Goal: Task Accomplishment & Management: Use online tool/utility

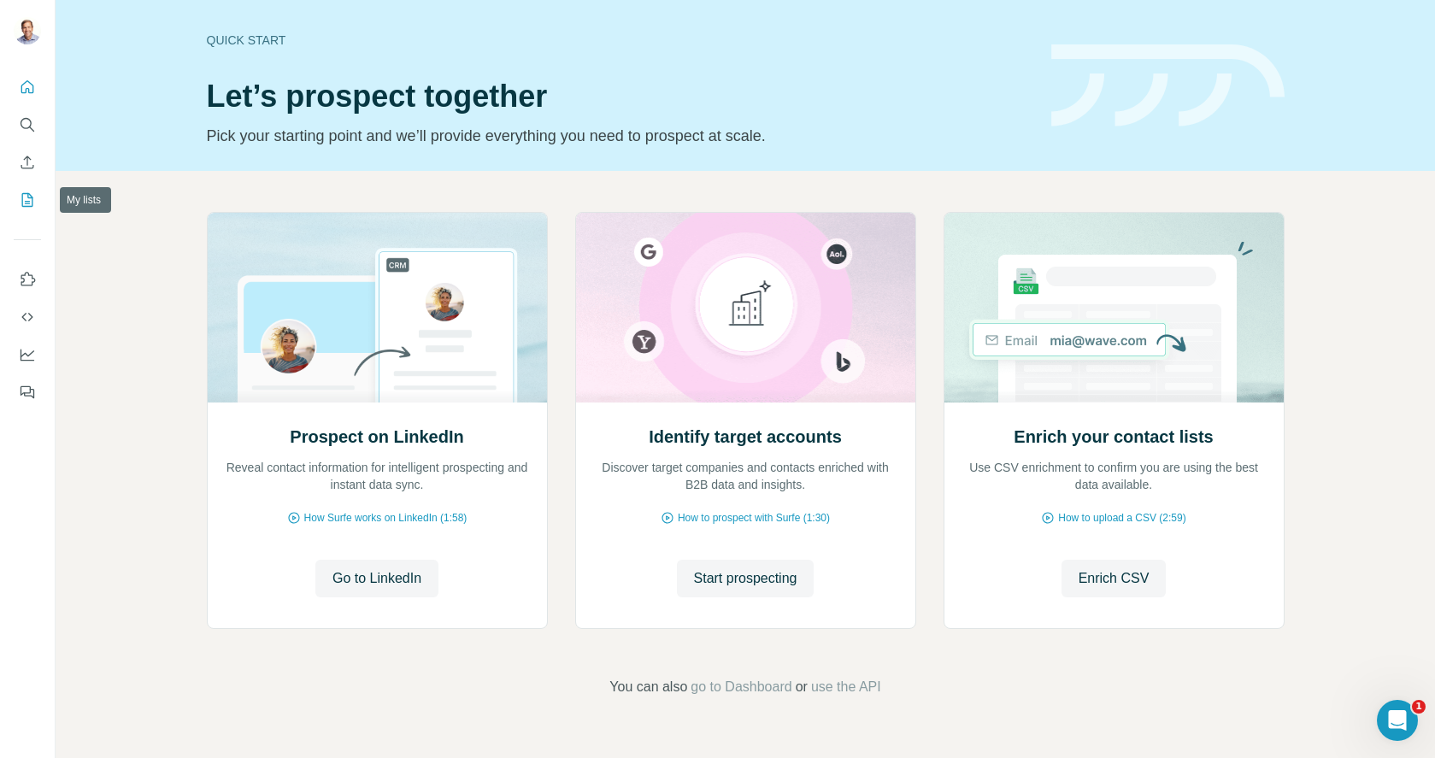
click at [33, 193] on icon "My lists" at bounding box center [27, 199] width 17 height 17
click at [26, 116] on icon "Search" at bounding box center [27, 124] width 17 height 17
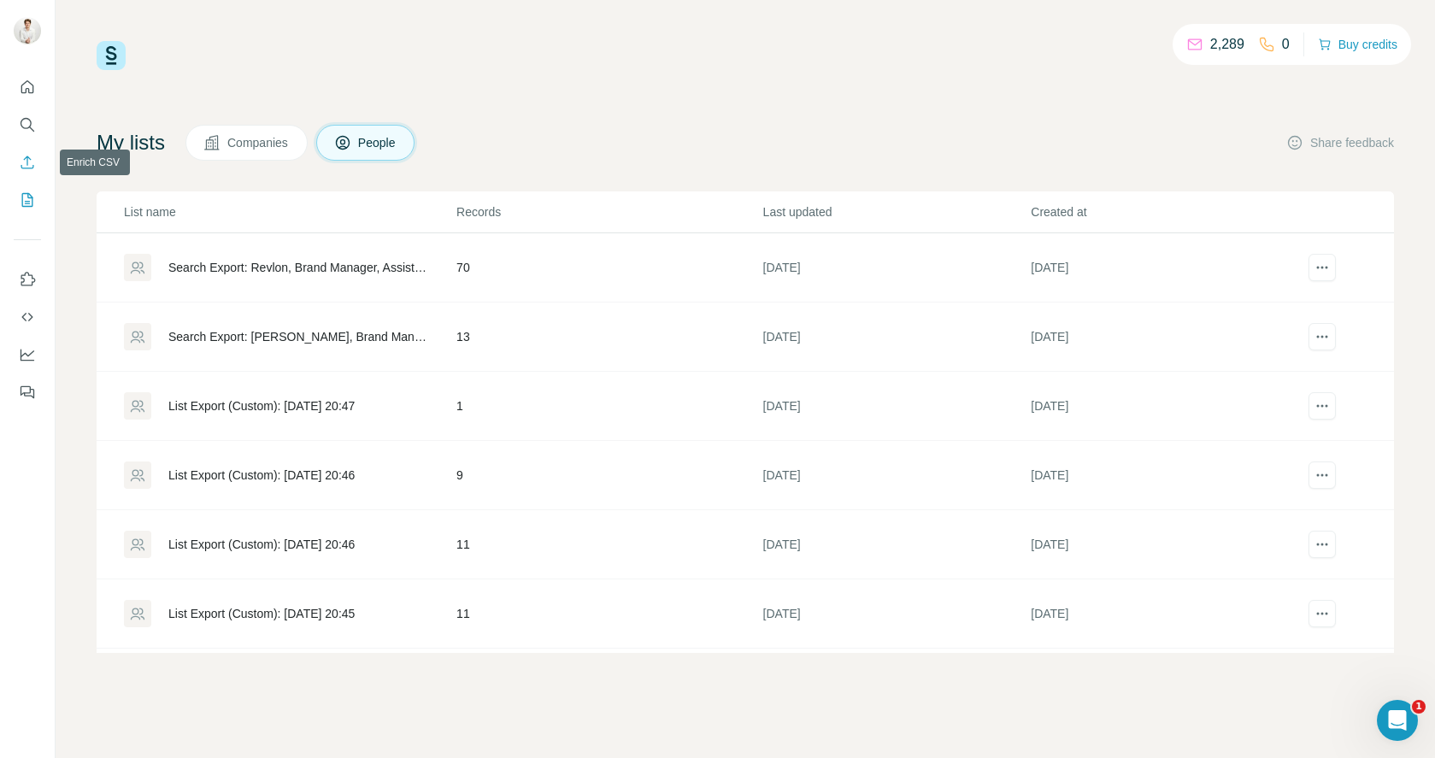
click at [27, 163] on icon "Enrich CSV" at bounding box center [27, 162] width 13 height 13
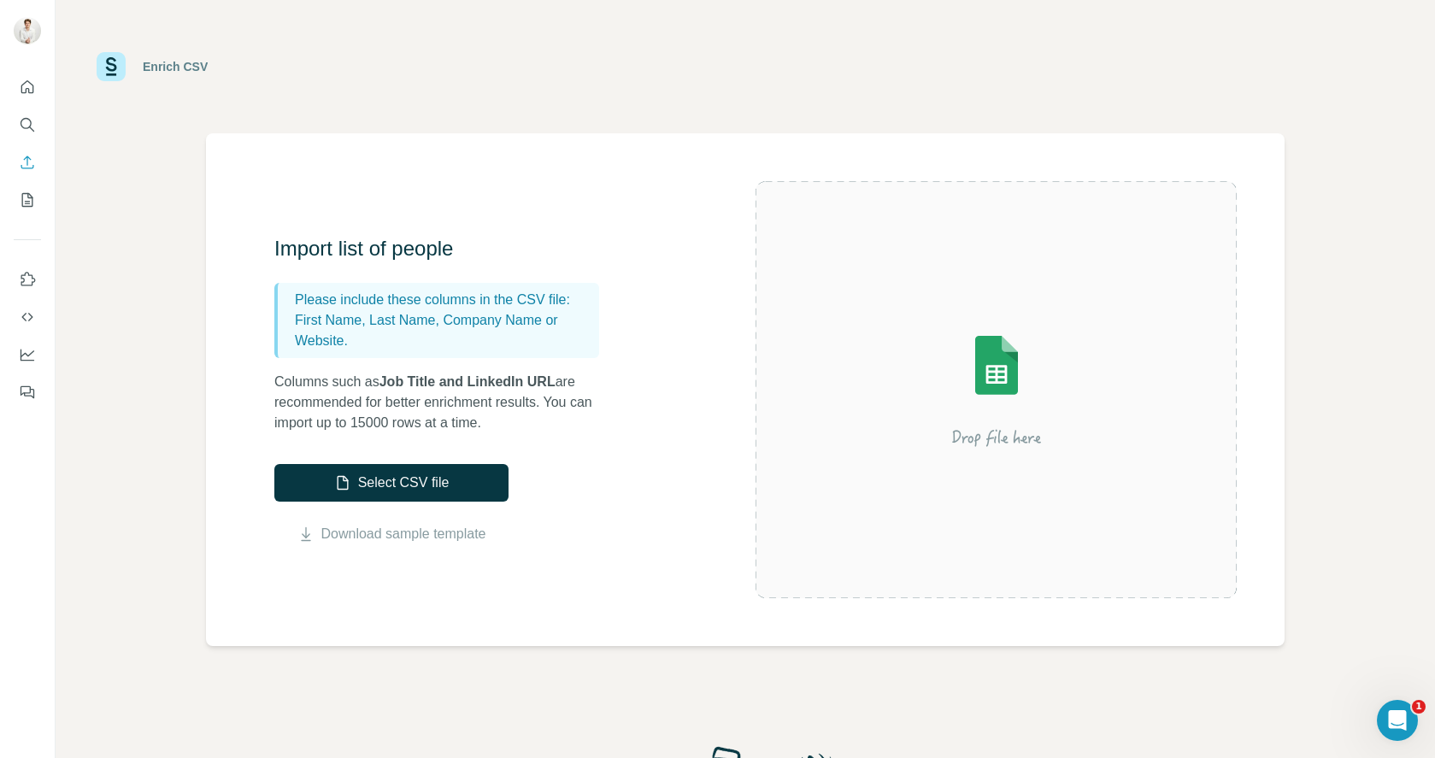
click at [416, 91] on div "Enrich CSV" at bounding box center [745, 66] width 1297 height 51
click at [394, 491] on button "Select CSV file" at bounding box center [391, 483] width 234 height 38
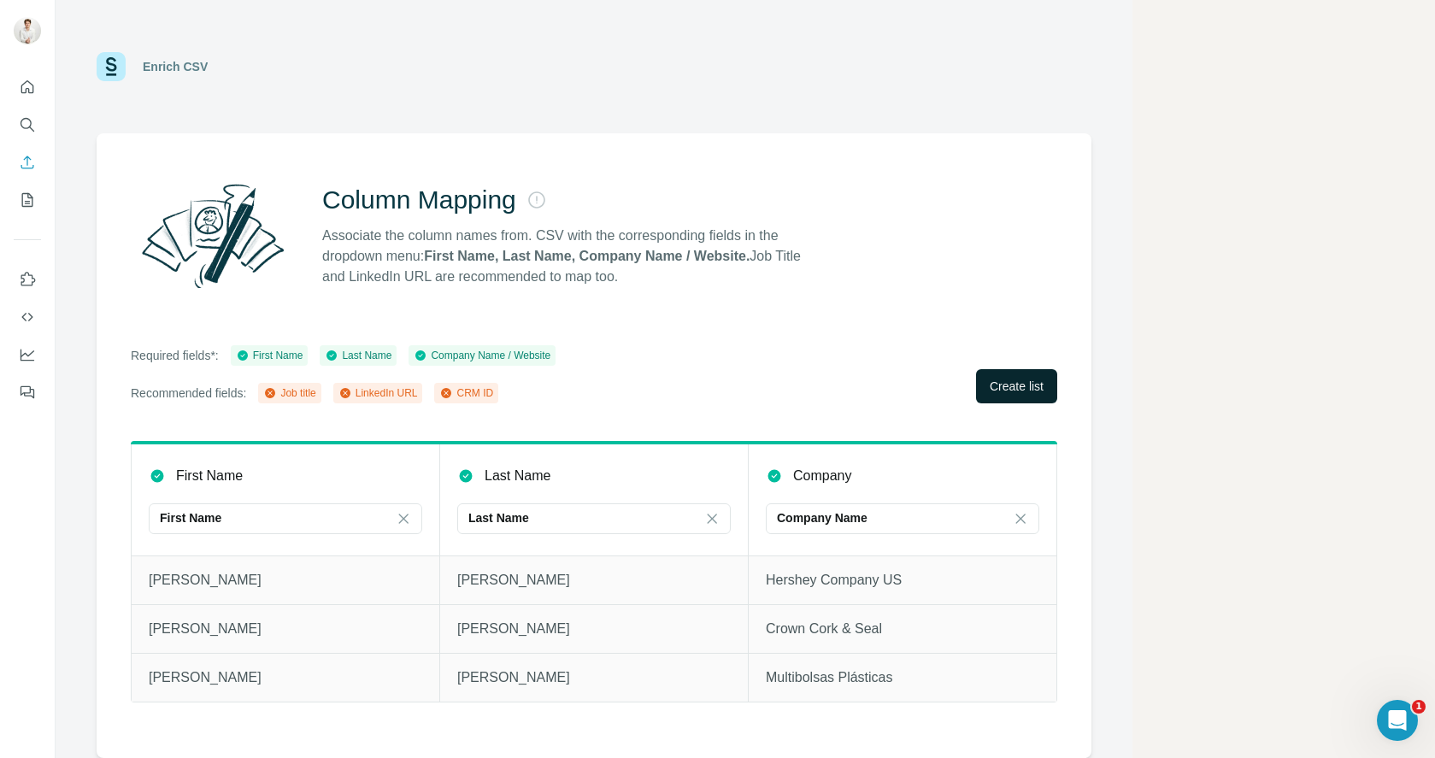
click at [1007, 391] on span "Create list" at bounding box center [1017, 386] width 54 height 17
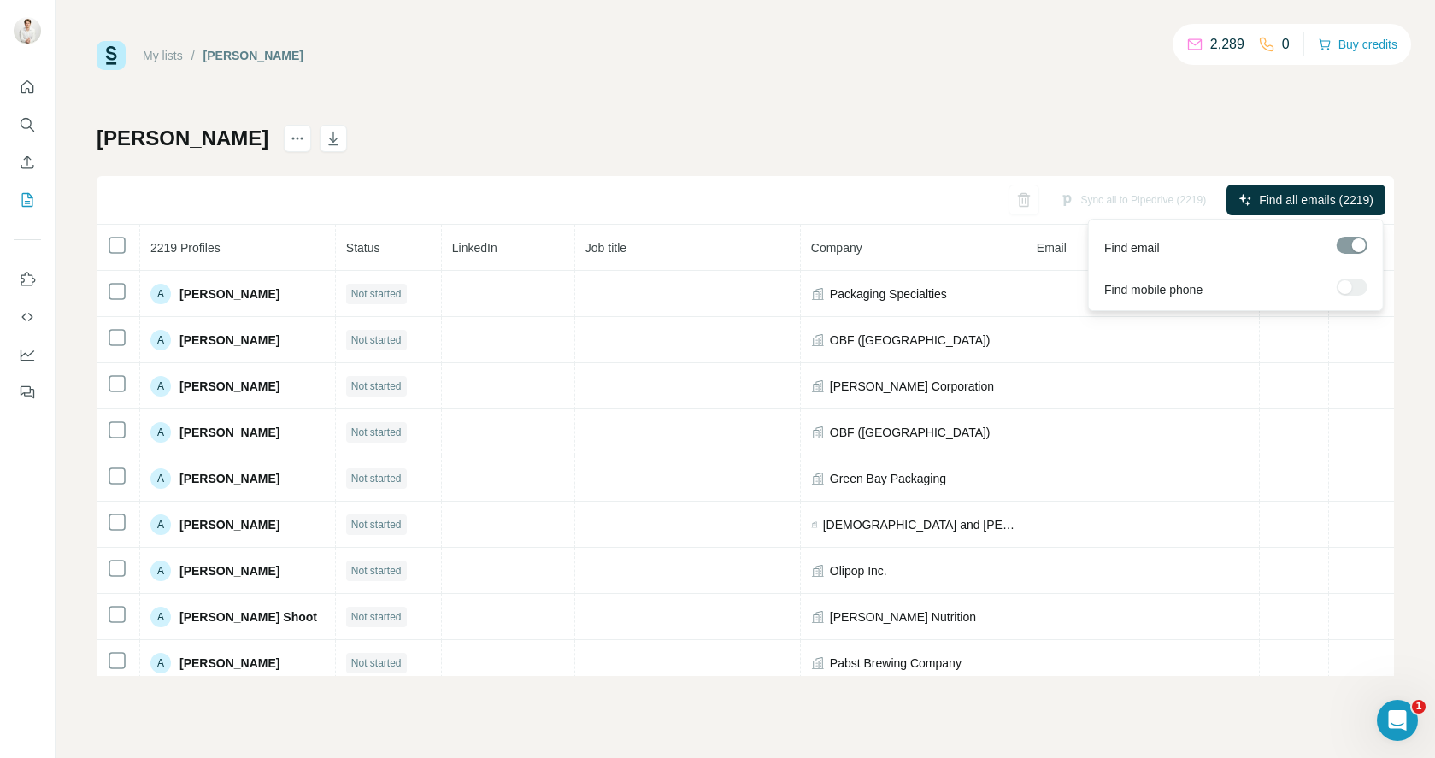
click at [1352, 281] on div at bounding box center [1351, 287] width 31 height 17
click at [1344, 288] on div at bounding box center [1351, 287] width 31 height 17
click at [1324, 188] on button "Find all emails (2219)" at bounding box center [1305, 200] width 159 height 31
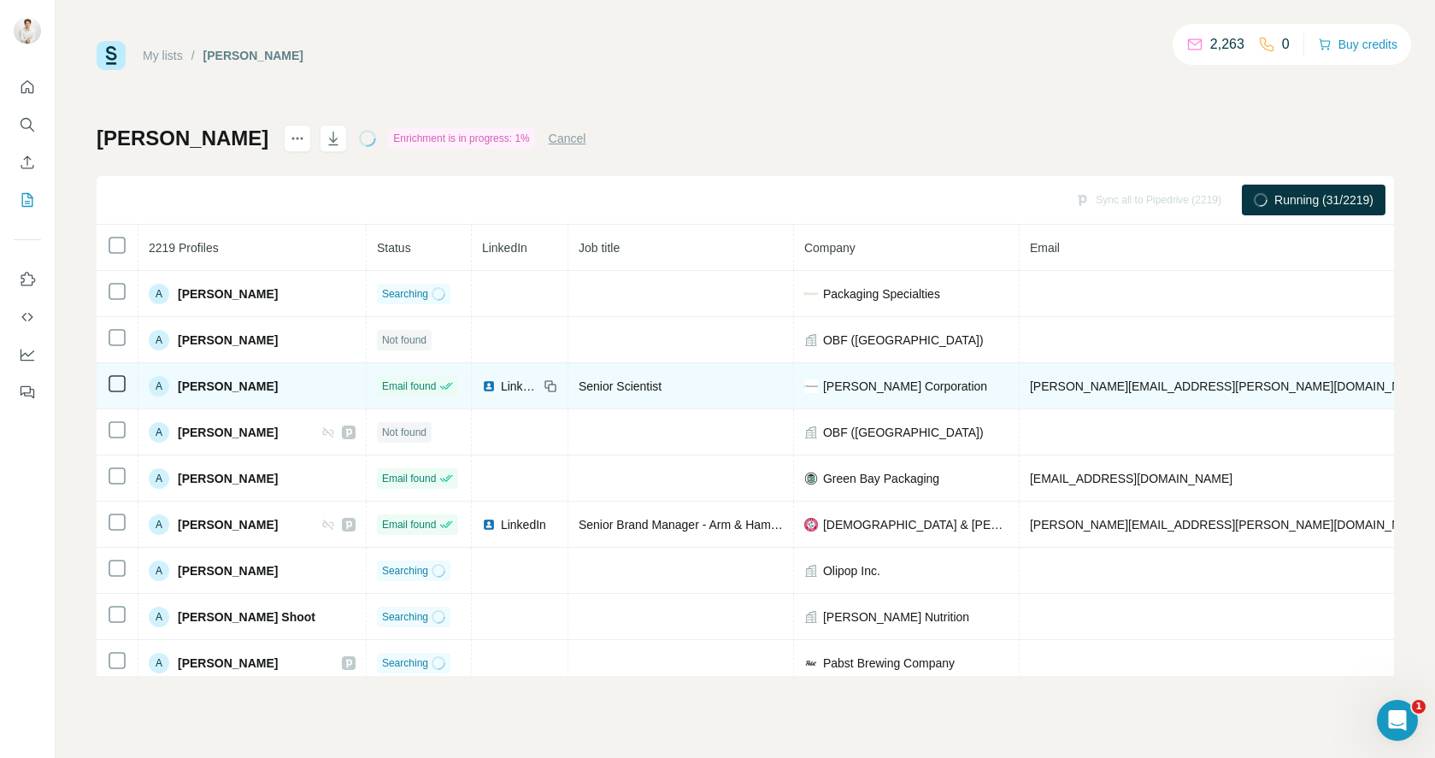
click at [501, 388] on span "LinkedIn" at bounding box center [520, 386] width 38 height 17
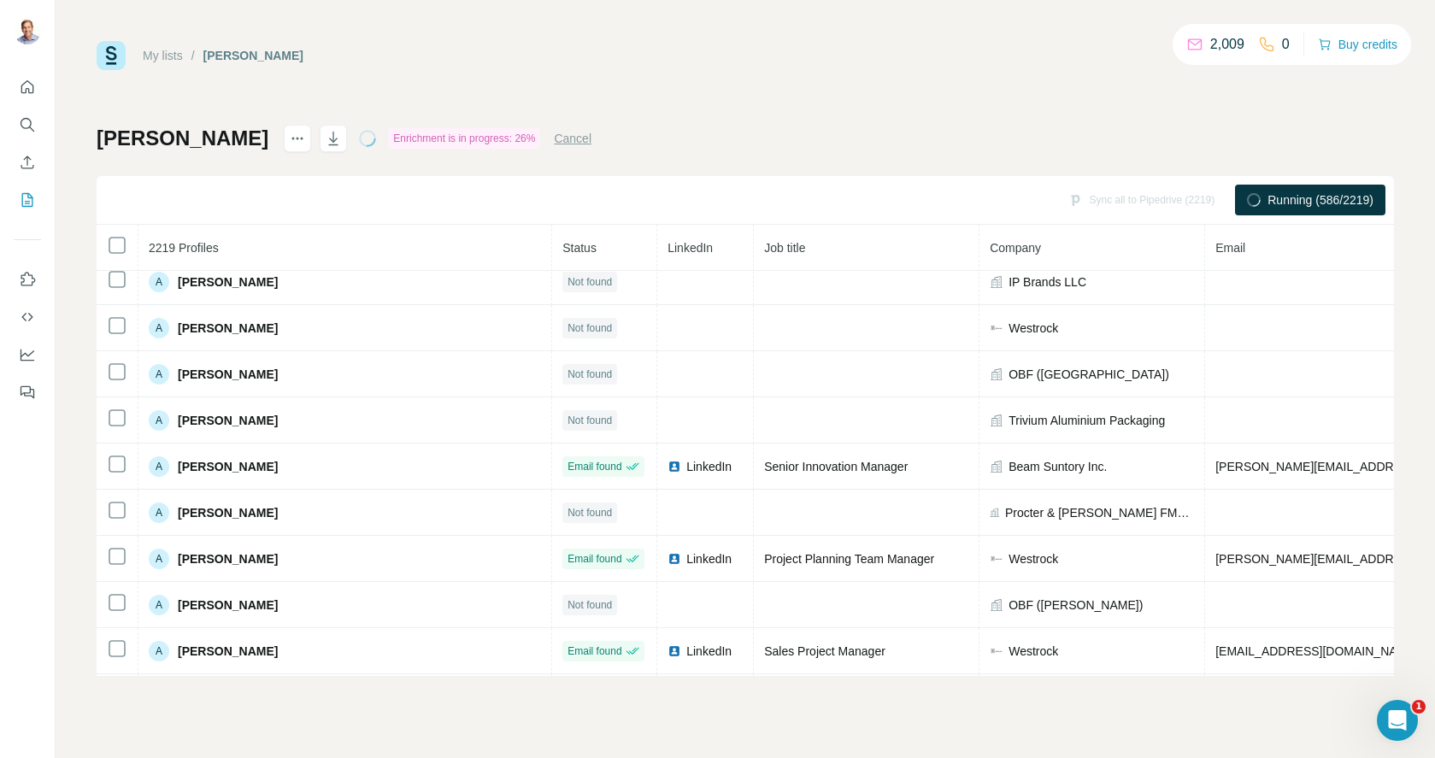
scroll to position [5861, 0]
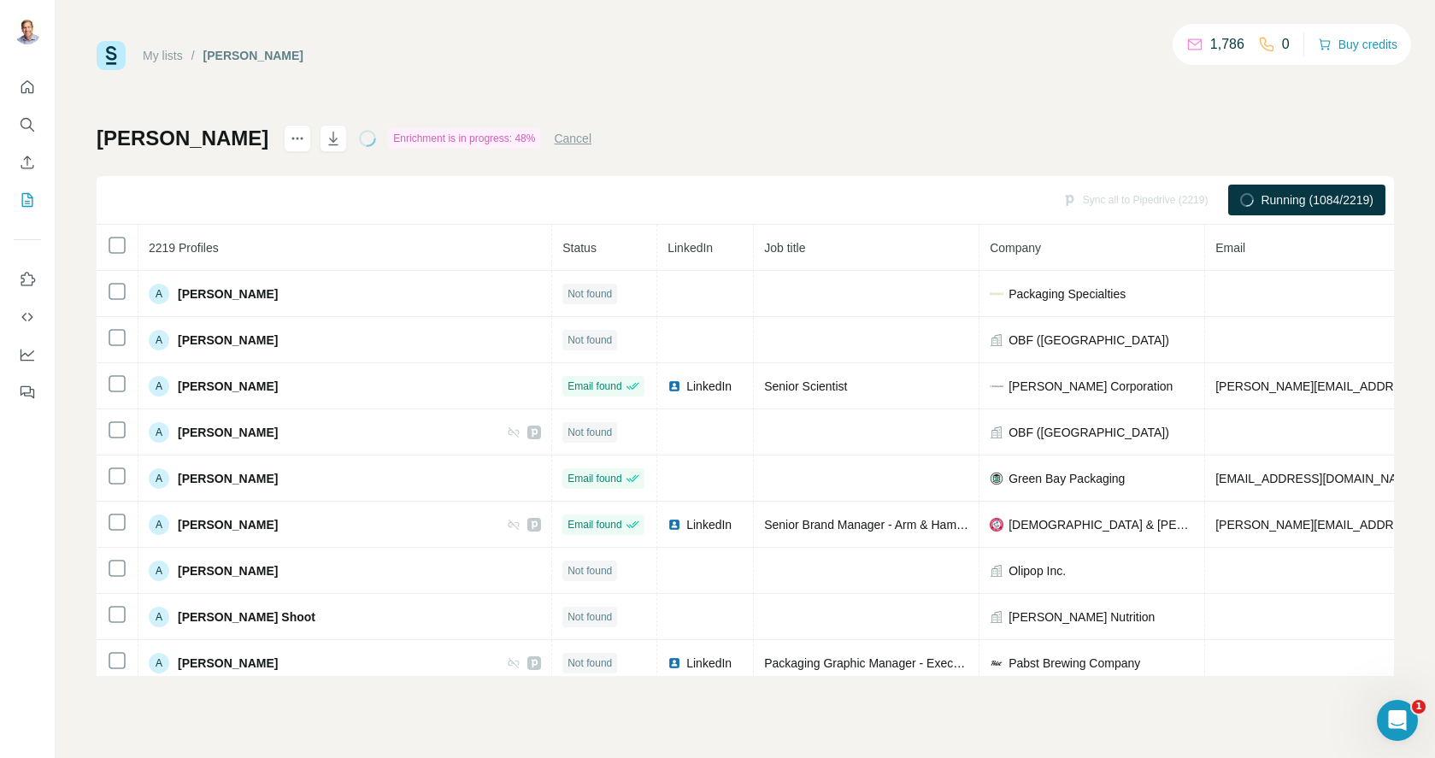
scroll to position [5861, 0]
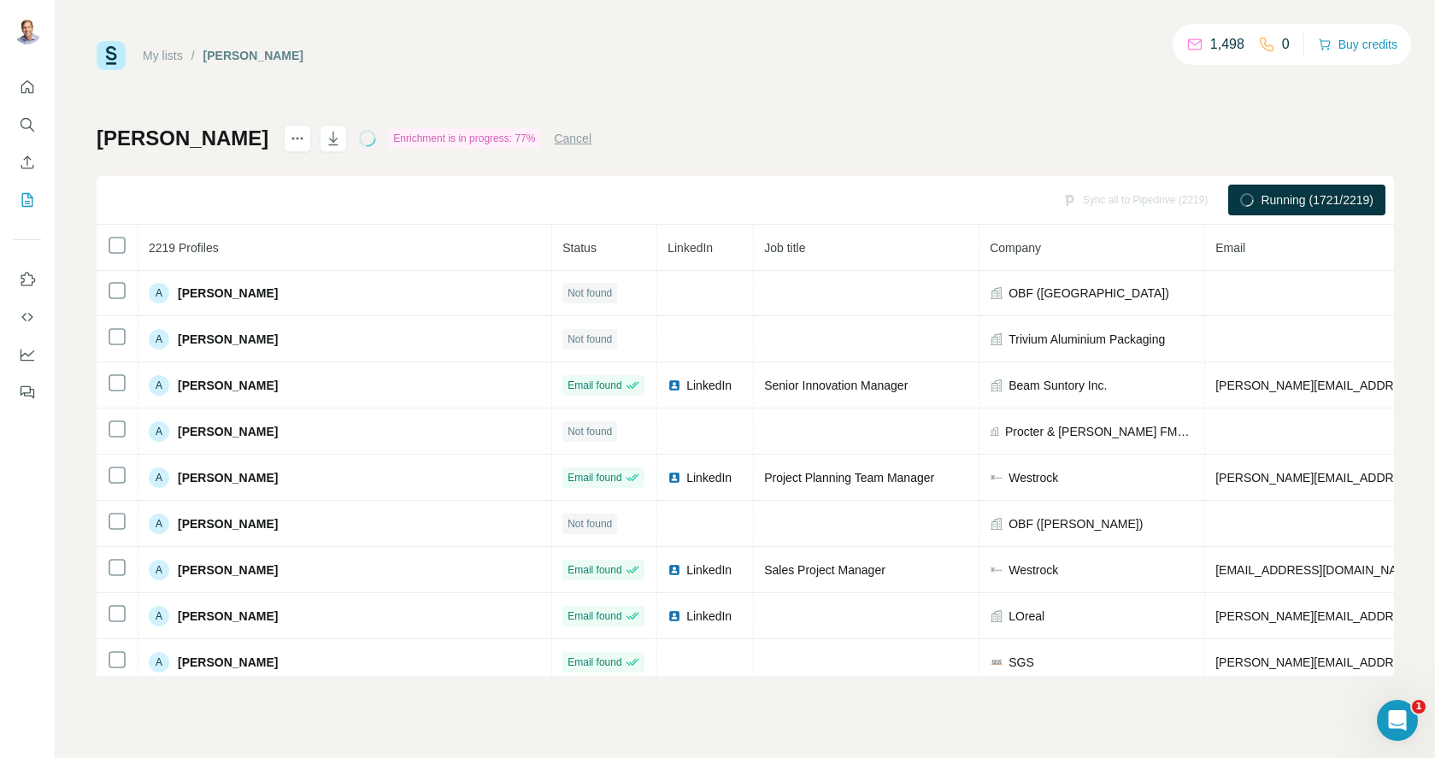
click at [526, 70] on div "My lists / eric_contacts_cleaned_deduped 1,498 0 Buy credits eric_contacts_clea…" at bounding box center [745, 358] width 1297 height 635
